Goal: Task Accomplishment & Management: Use online tool/utility

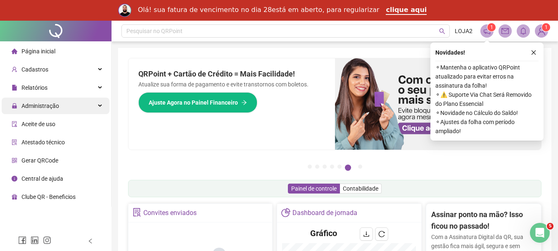
click at [35, 107] on span "Administração" at bounding box center [40, 105] width 38 height 7
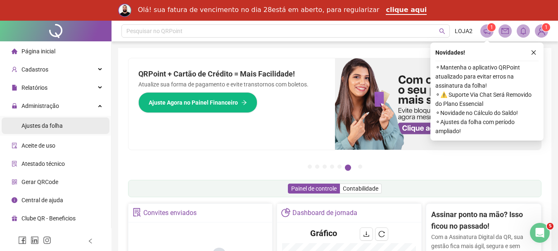
click at [35, 123] on span "Ajustes da folha" at bounding box center [41, 125] width 41 height 7
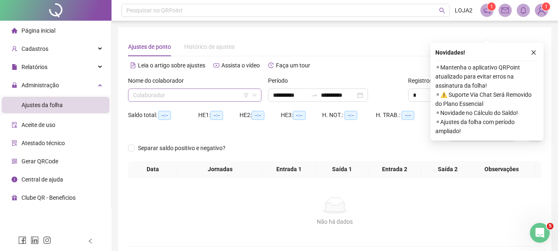
click at [147, 116] on div "Saldo total: --:--" at bounding box center [163, 115] width 70 height 10
click at [148, 94] on input "search" at bounding box center [191, 95] width 116 height 12
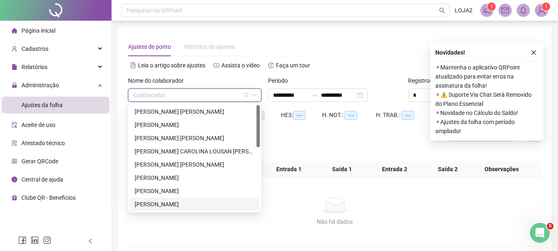
click at [184, 203] on div "[PERSON_NAME]" at bounding box center [195, 204] width 120 height 9
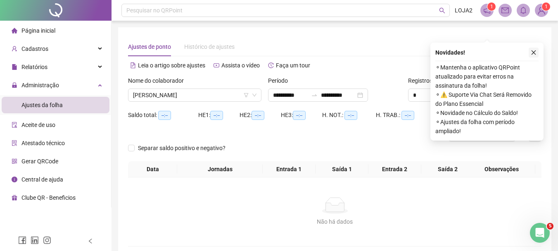
click at [535, 54] on icon "close" at bounding box center [534, 53] width 6 height 6
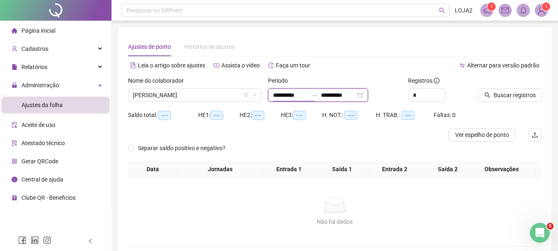
click at [297, 92] on input "**********" at bounding box center [290, 94] width 35 height 9
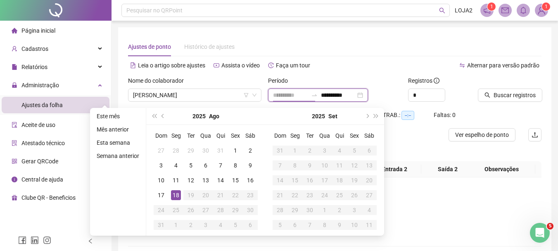
type input "**********"
click at [173, 196] on div "18" at bounding box center [176, 195] width 10 height 10
click at [173, 195] on div "18" at bounding box center [176, 195] width 10 height 10
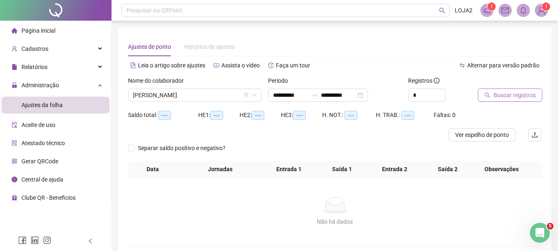
click at [502, 95] on span "Buscar registros" at bounding box center [515, 94] width 42 height 9
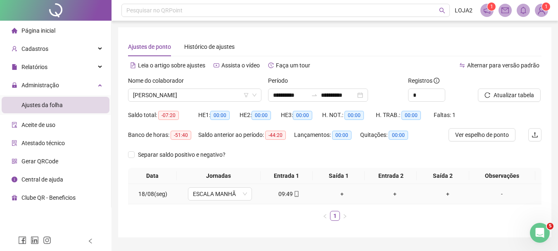
click at [501, 196] on div "-" at bounding box center [502, 193] width 49 height 9
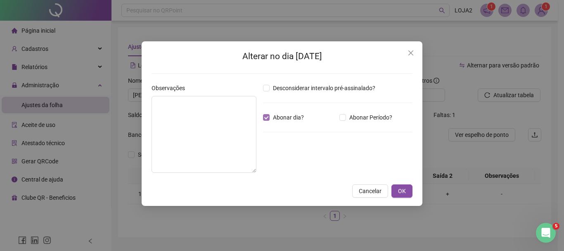
click at [271, 119] on span "Abonar dia?" at bounding box center [289, 117] width 38 height 9
click at [347, 119] on span "Abonar Período?" at bounding box center [371, 117] width 50 height 9
click at [276, 172] on div "Desconsiderar intervalo pré-assinalado? Abonar dia? Abonar Período? Horas a abo…" at bounding box center [338, 131] width 156 height 96
click at [274, 166] on input "*****" at bounding box center [284, 163] width 33 height 10
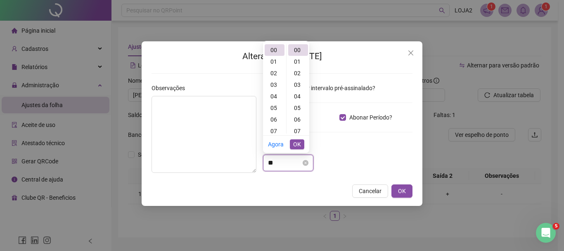
type input "*"
click at [275, 98] on div "08" at bounding box center [275, 101] width 20 height 12
click at [297, 100] on div "40" at bounding box center [298, 100] width 20 height 12
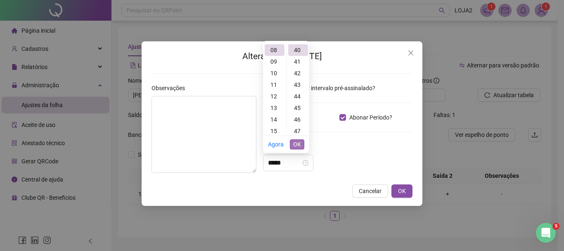
click at [294, 141] on span "OK" at bounding box center [297, 144] width 8 height 9
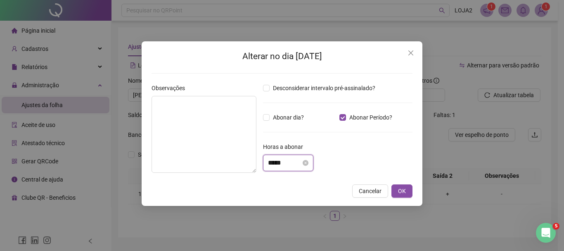
click at [299, 163] on input "*****" at bounding box center [284, 163] width 33 height 10
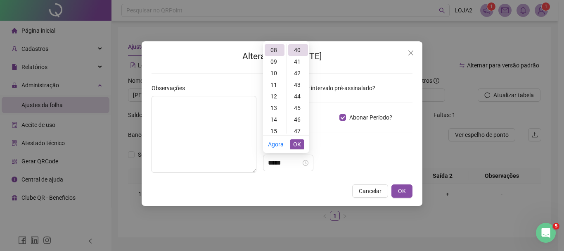
click at [293, 138] on li "OK" at bounding box center [297, 143] width 14 height 17
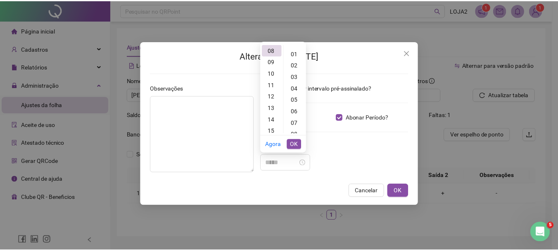
scroll to position [0, 0]
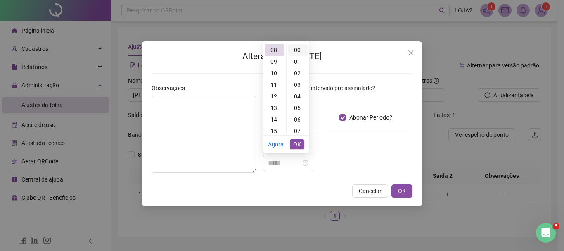
click at [299, 50] on div "00" at bounding box center [298, 50] width 20 height 12
click at [299, 51] on div "00" at bounding box center [298, 50] width 20 height 12
type input "*****"
click at [301, 145] on span "OK" at bounding box center [297, 144] width 8 height 9
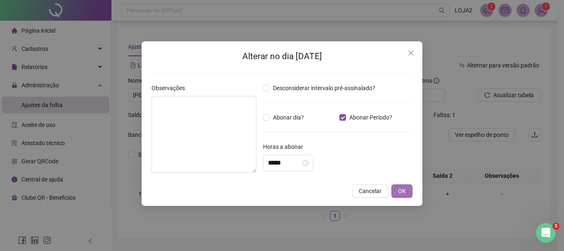
click at [401, 185] on button "OK" at bounding box center [402, 190] width 21 height 13
